Goal: Task Accomplishment & Management: Use online tool/utility

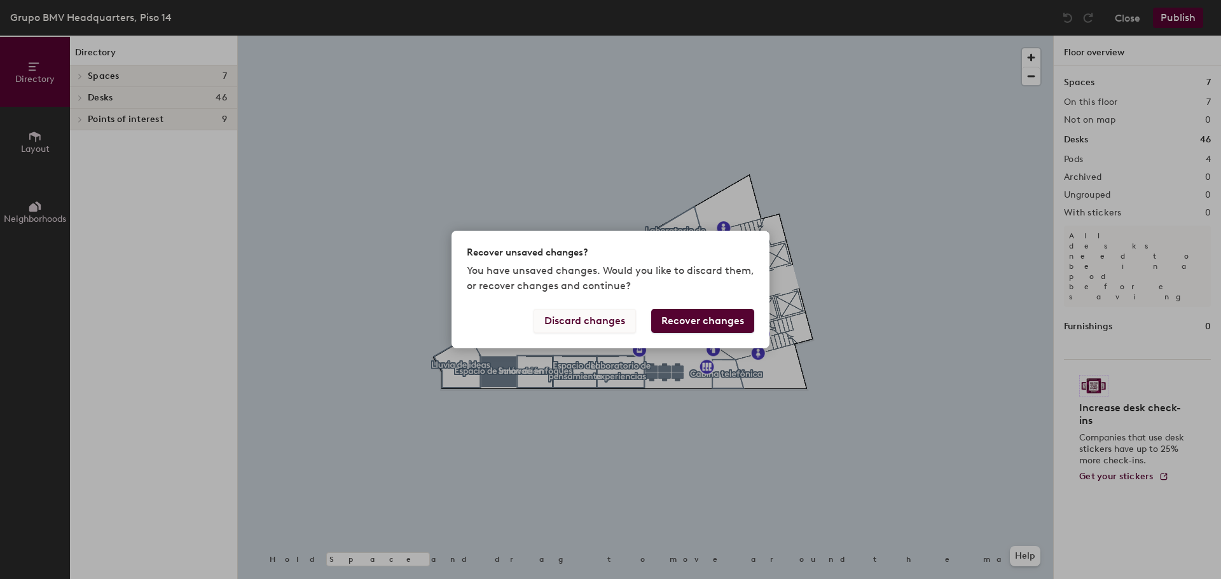
click at [606, 327] on button "Discard changes" at bounding box center [585, 321] width 102 height 24
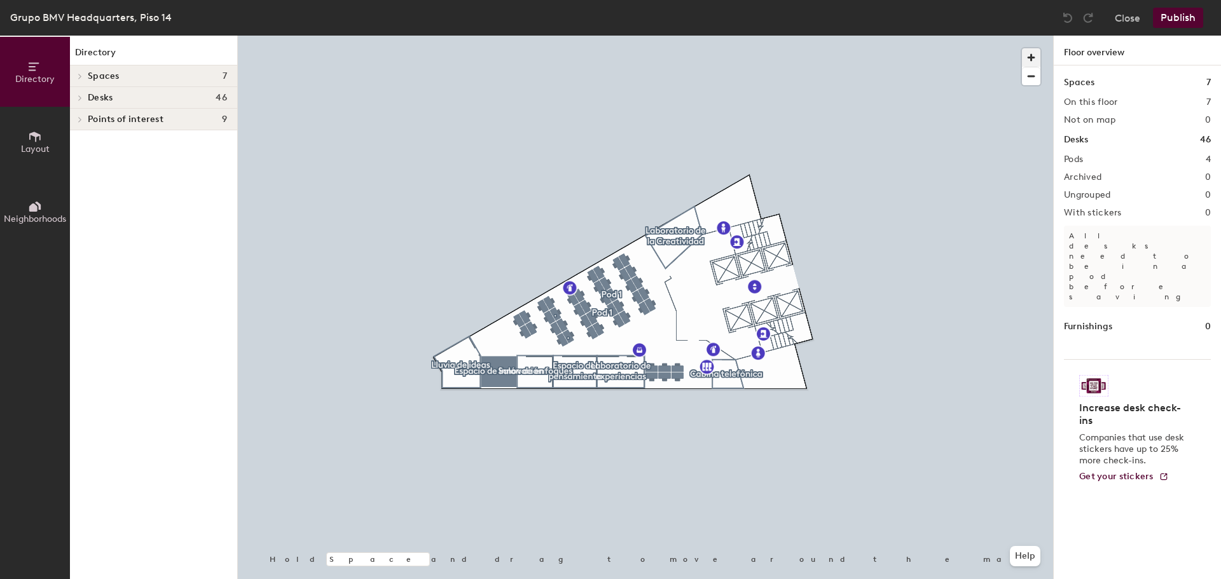
click at [1032, 54] on span "button" at bounding box center [1031, 57] width 18 height 18
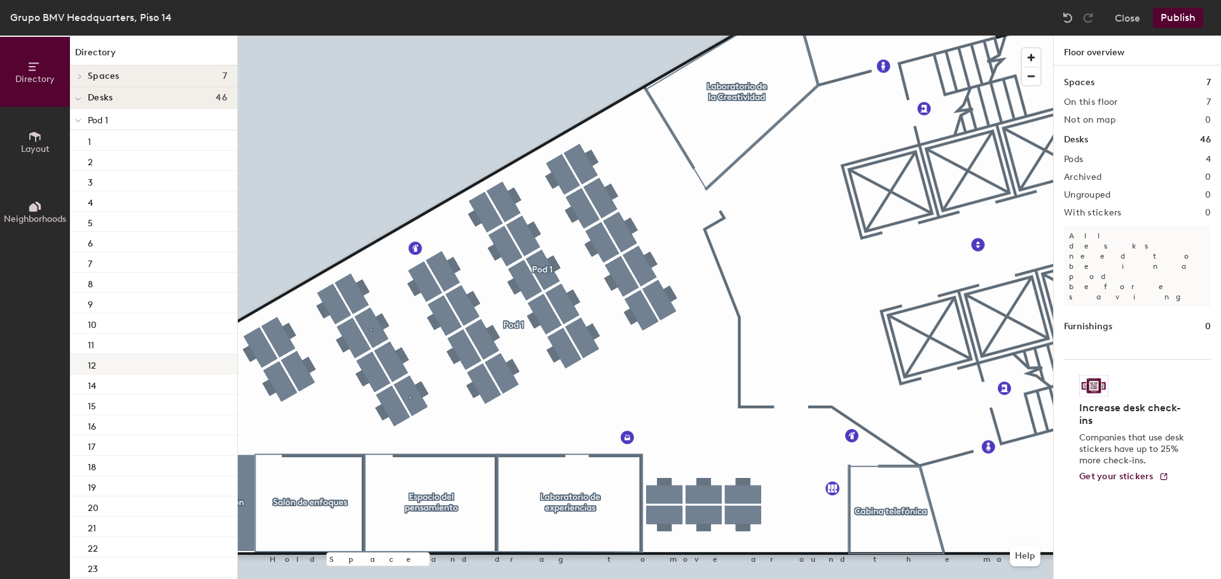
scroll to position [253, 0]
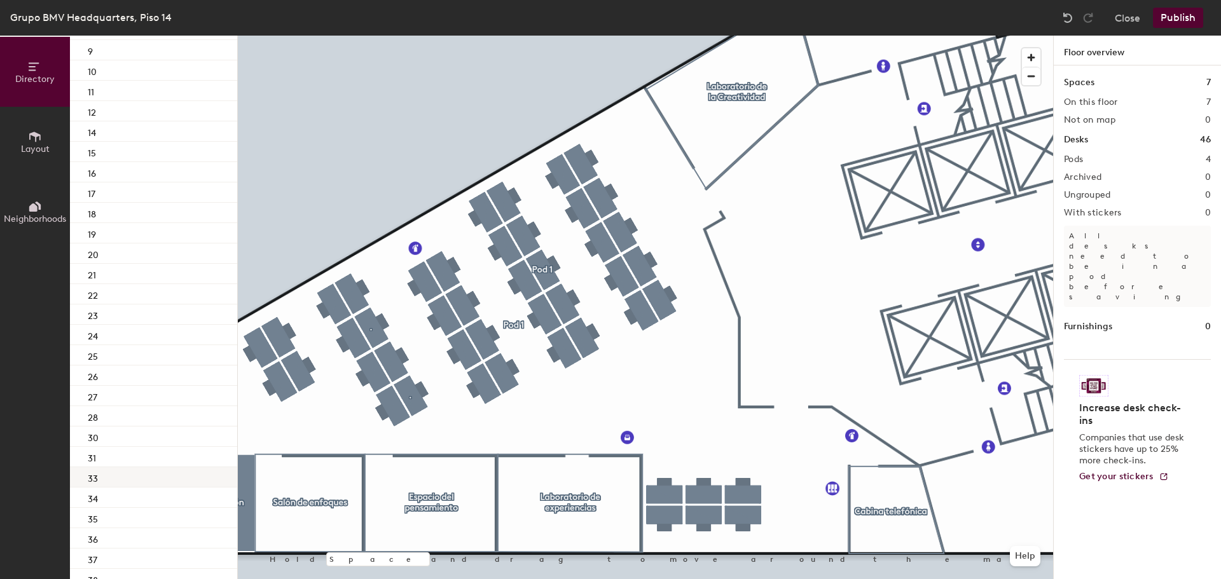
click at [95, 478] on p "33" at bounding box center [93, 477] width 10 height 15
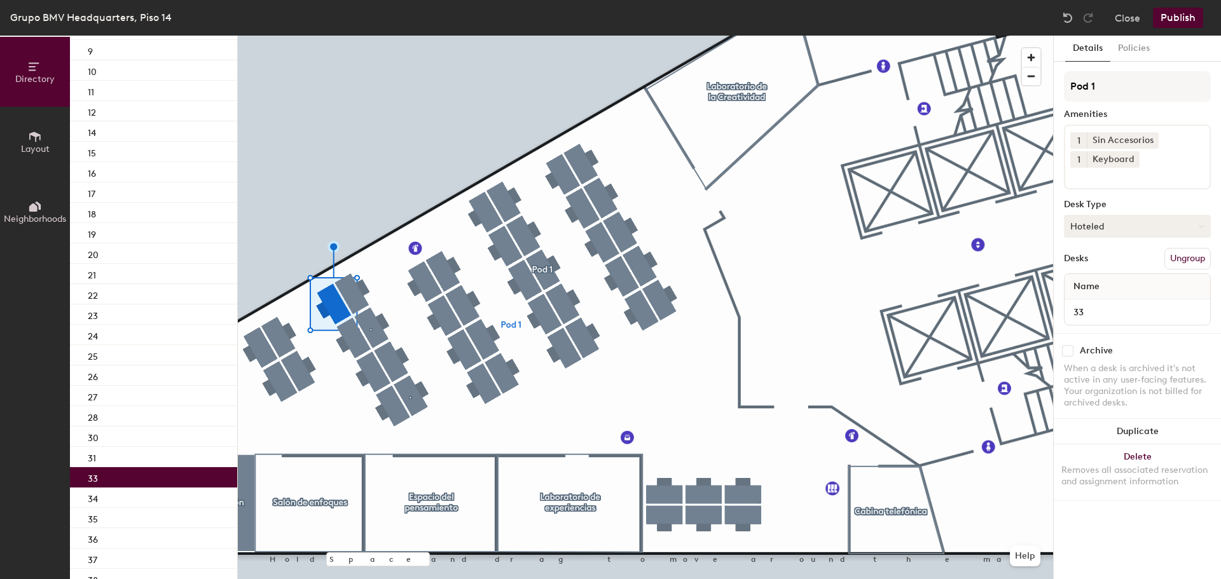
click at [1174, 228] on button "Hoteled" at bounding box center [1137, 226] width 147 height 23
click at [1139, 52] on button "Policies" at bounding box center [1133, 49] width 47 height 26
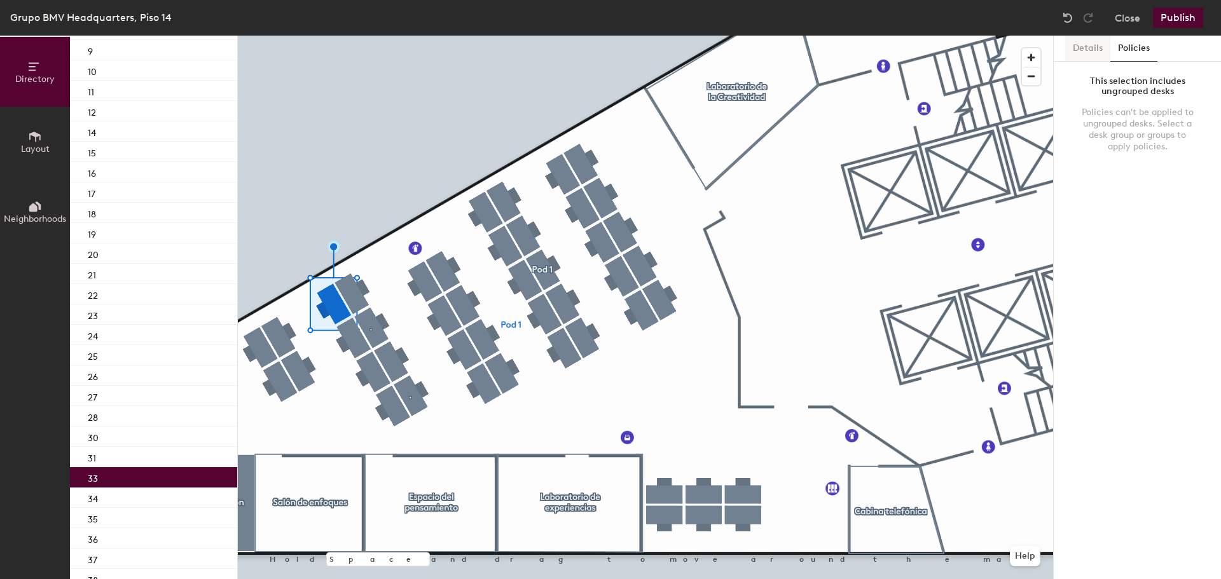
click at [1085, 53] on button "Details" at bounding box center [1087, 49] width 45 height 26
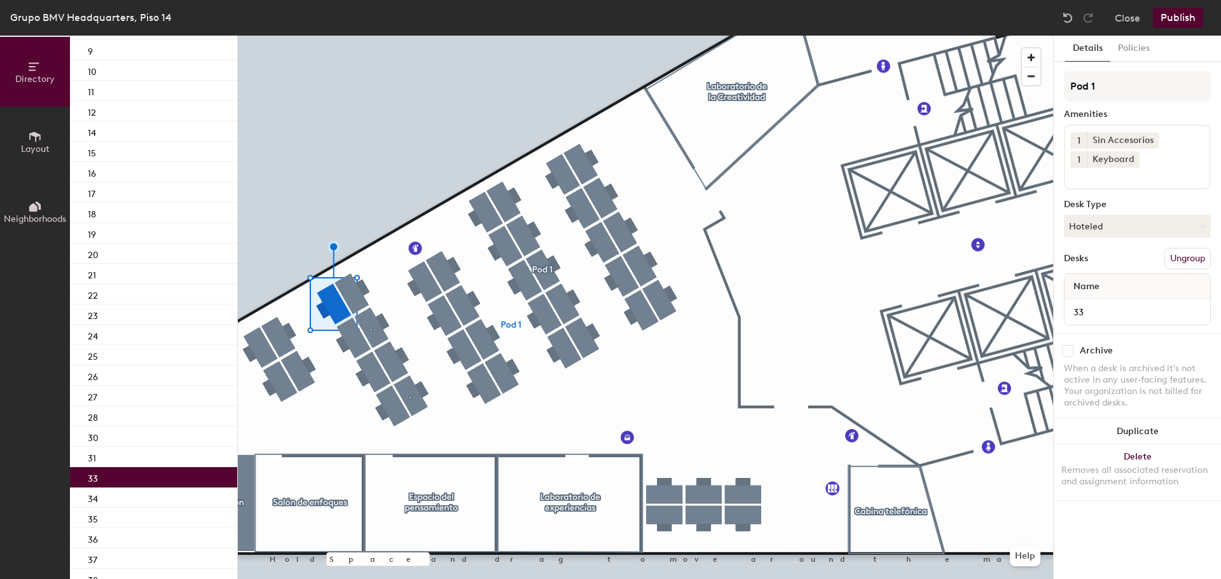
click at [39, 228] on button "Neighborhoods" at bounding box center [35, 212] width 70 height 70
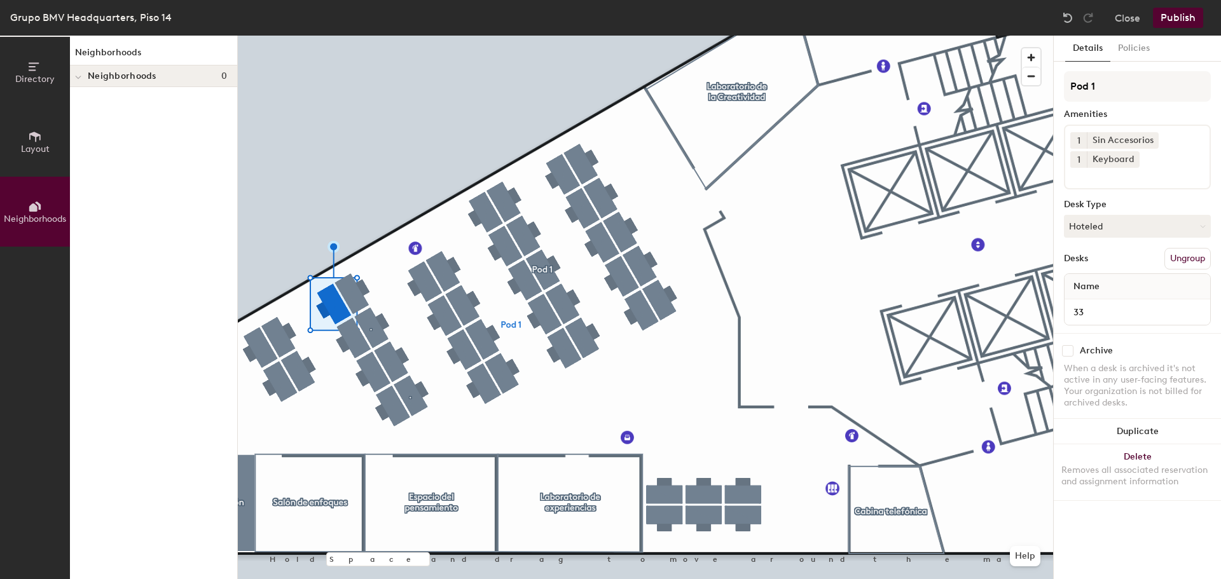
scroll to position [0, 0]
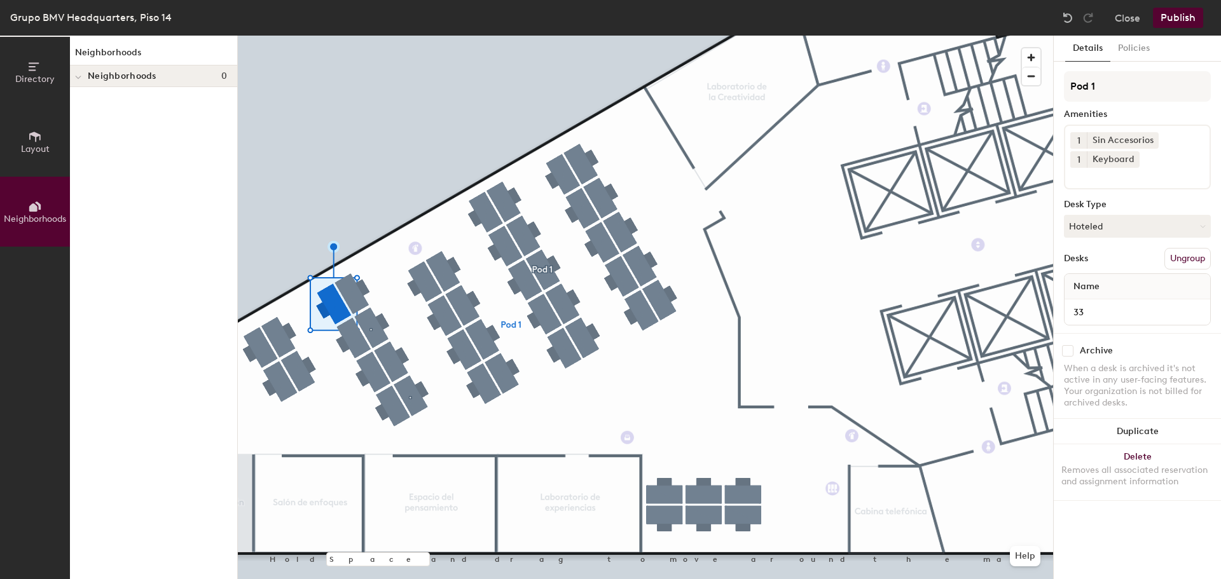
click at [39, 72] on icon at bounding box center [35, 67] width 14 height 14
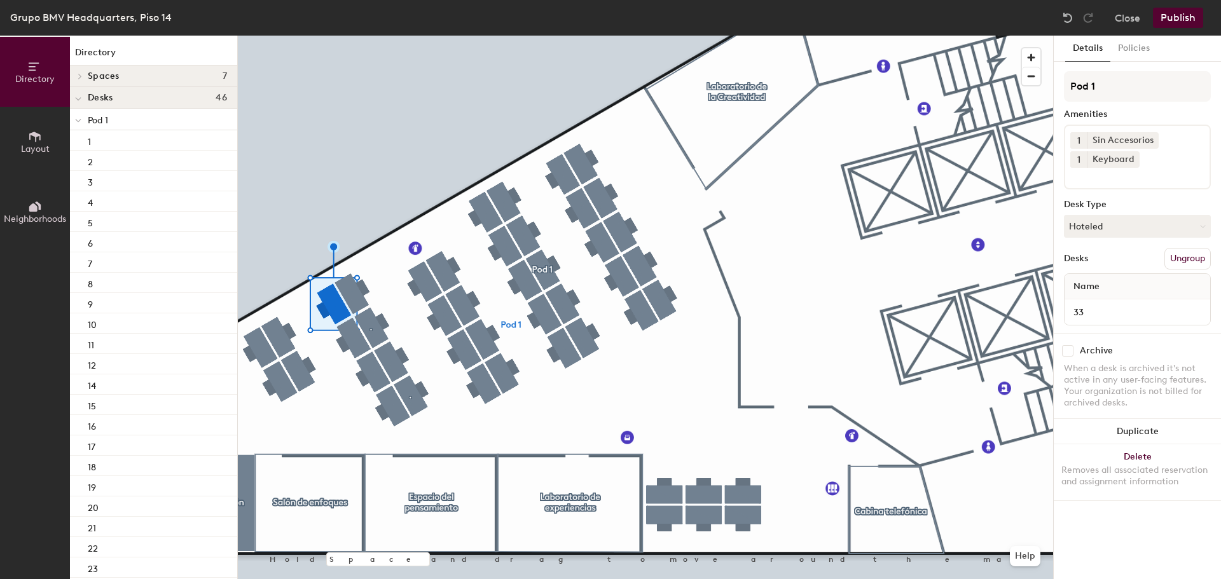
click at [29, 108] on button "Layout" at bounding box center [35, 142] width 70 height 70
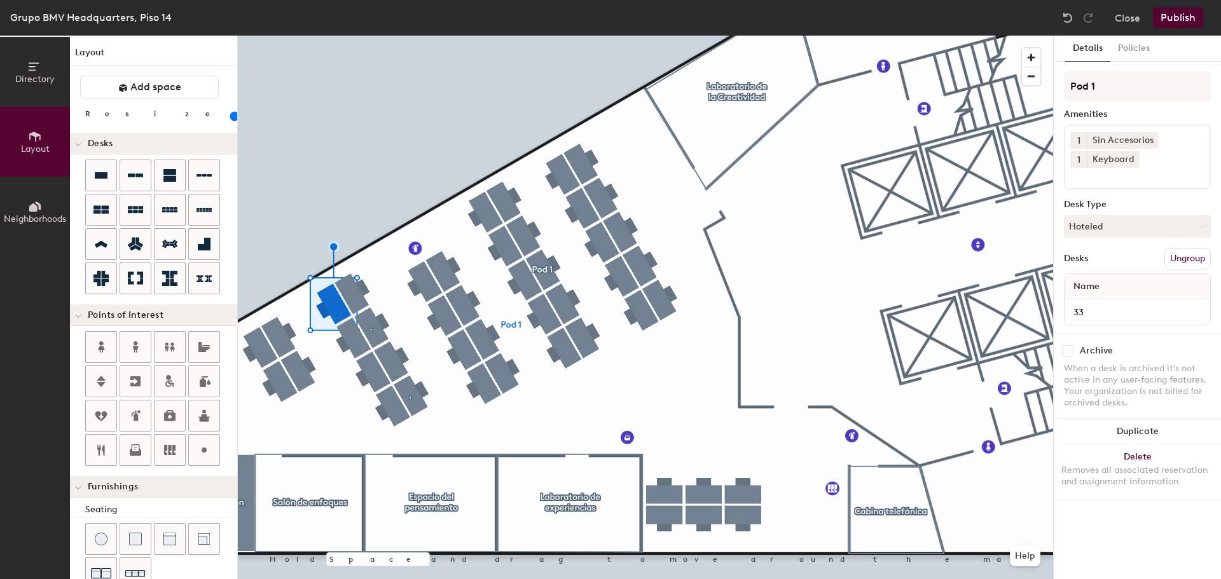
click at [28, 221] on span "Neighborhoods" at bounding box center [35, 219] width 62 height 11
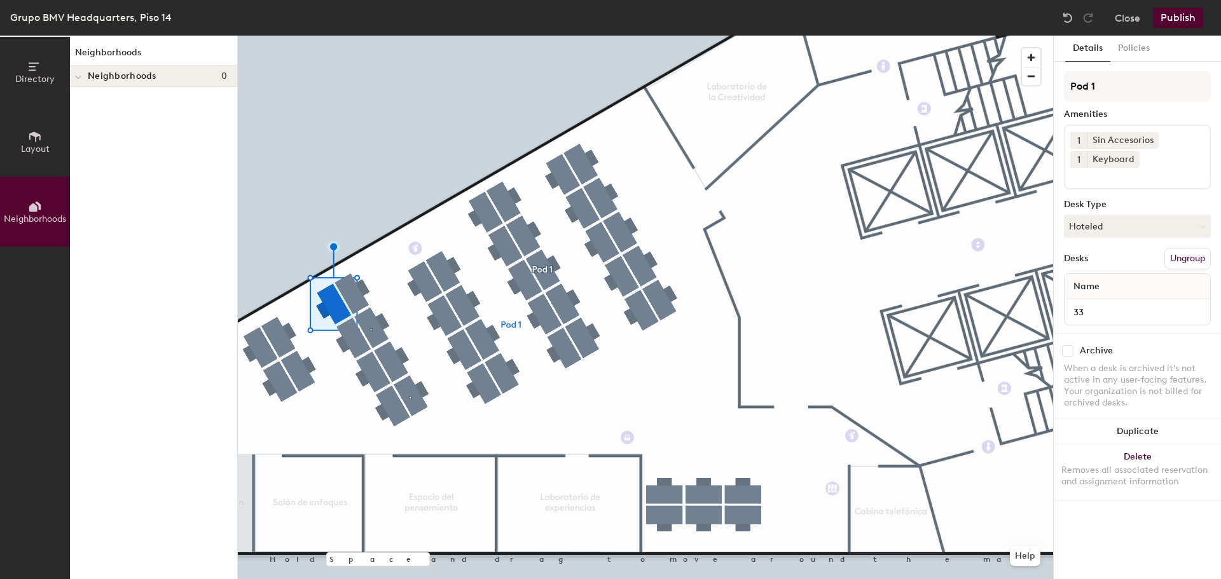
click at [36, 137] on icon at bounding box center [34, 137] width 11 height 10
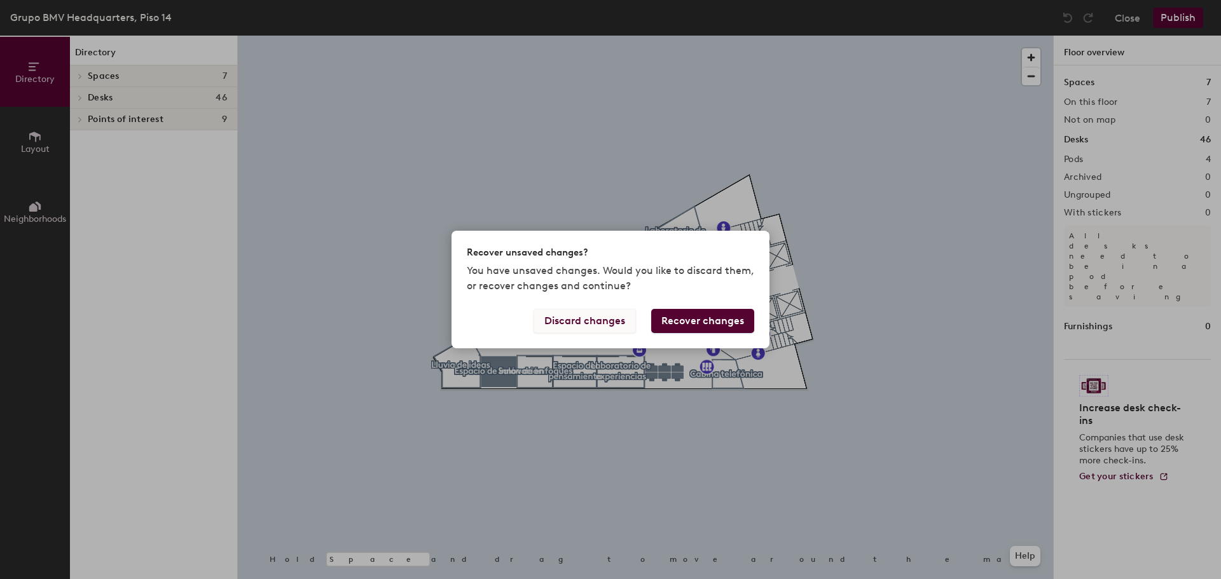
click at [609, 317] on button "Discard changes" at bounding box center [585, 321] width 102 height 24
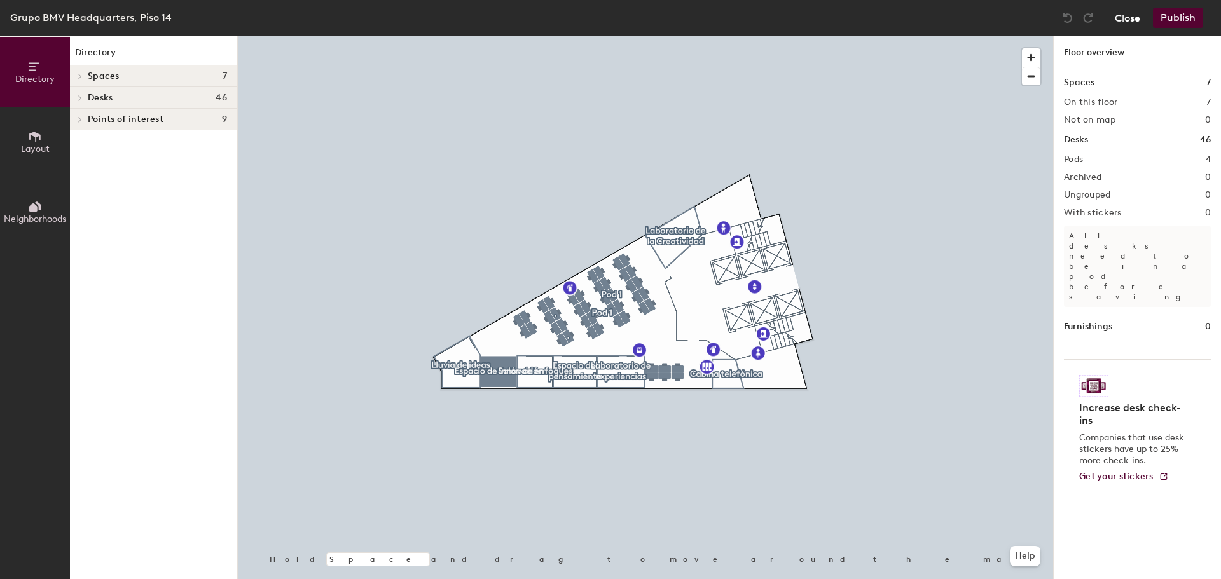
click at [1136, 10] on button "Close" at bounding box center [1127, 18] width 25 height 20
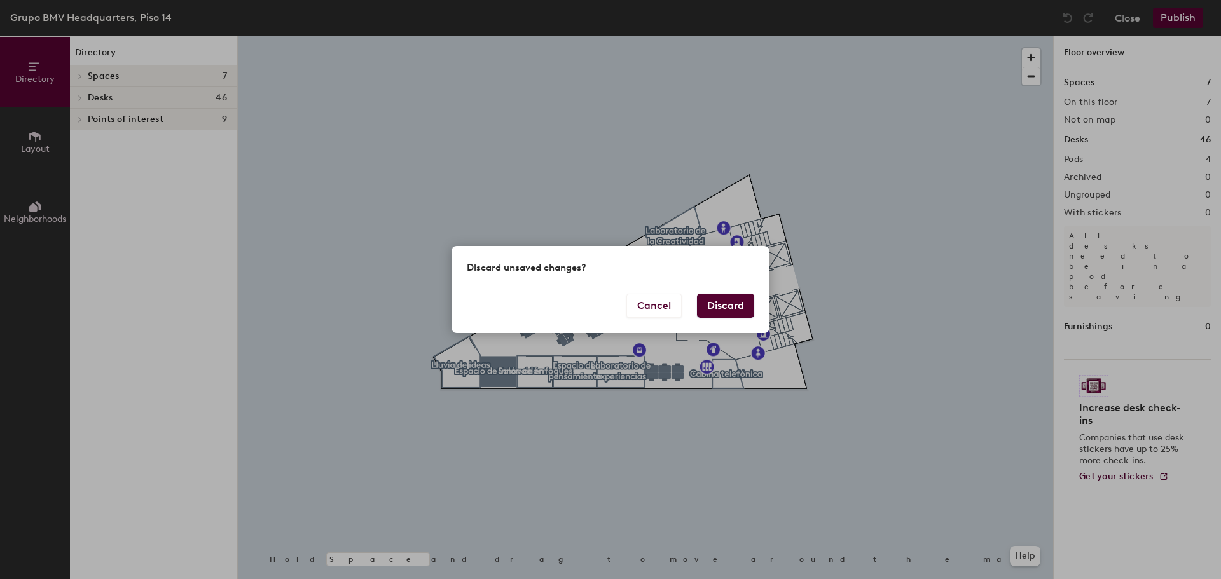
click at [713, 305] on button "Discard" at bounding box center [725, 306] width 57 height 24
